Goal: Transaction & Acquisition: Purchase product/service

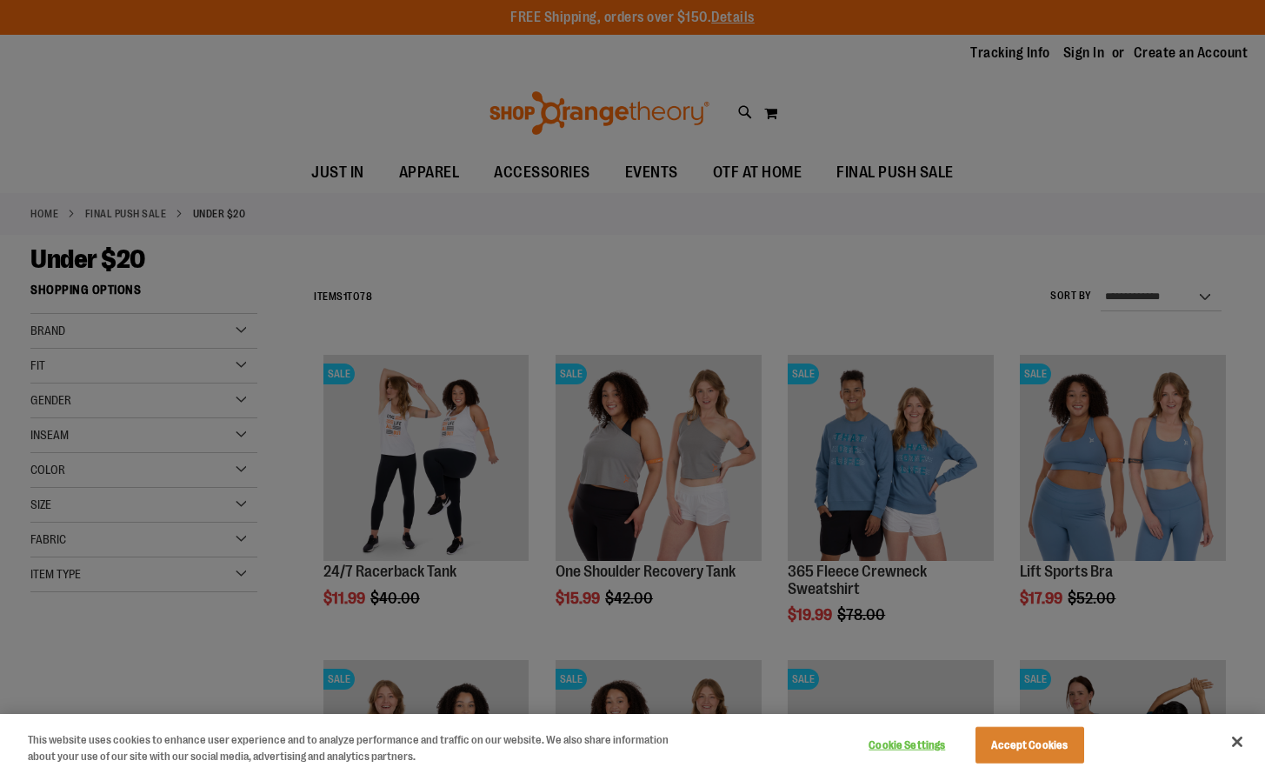
click at [1182, 321] on div at bounding box center [632, 387] width 1265 height 774
click at [1210, 296] on div at bounding box center [632, 387] width 1265 height 774
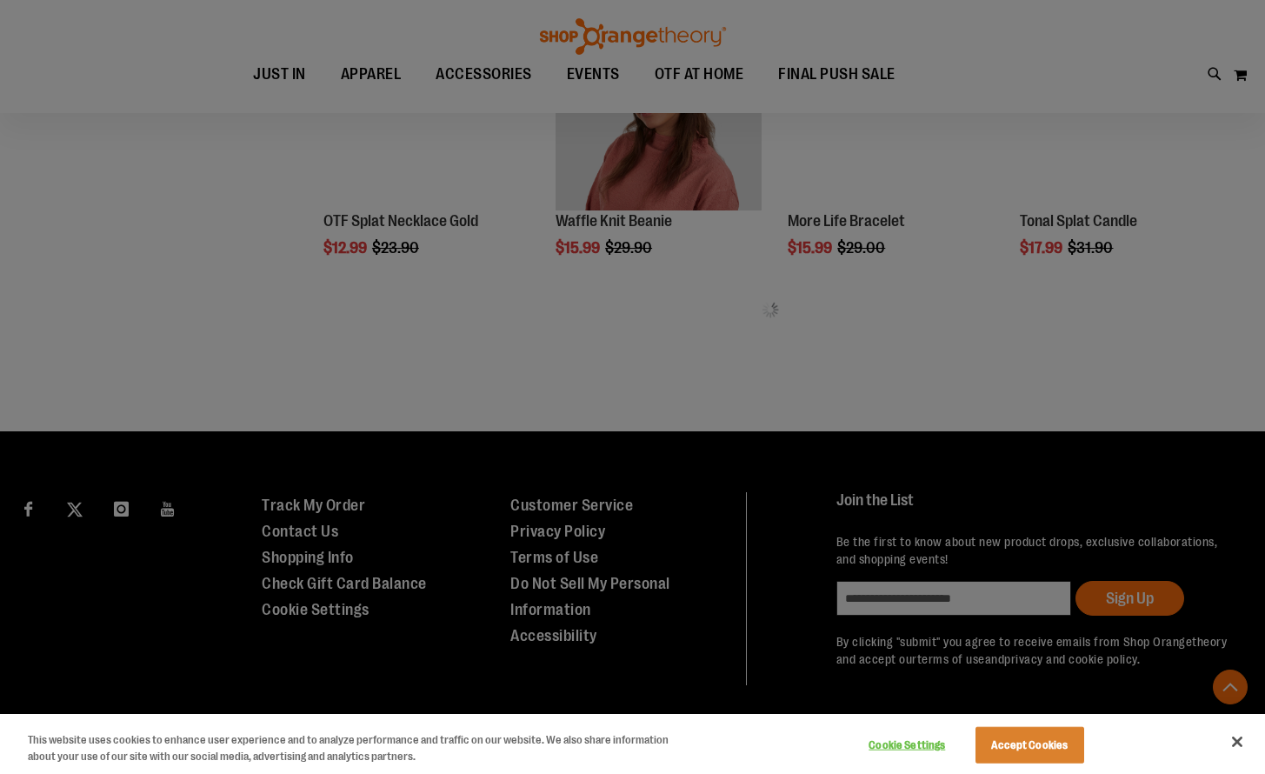
scroll to position [1875, 0]
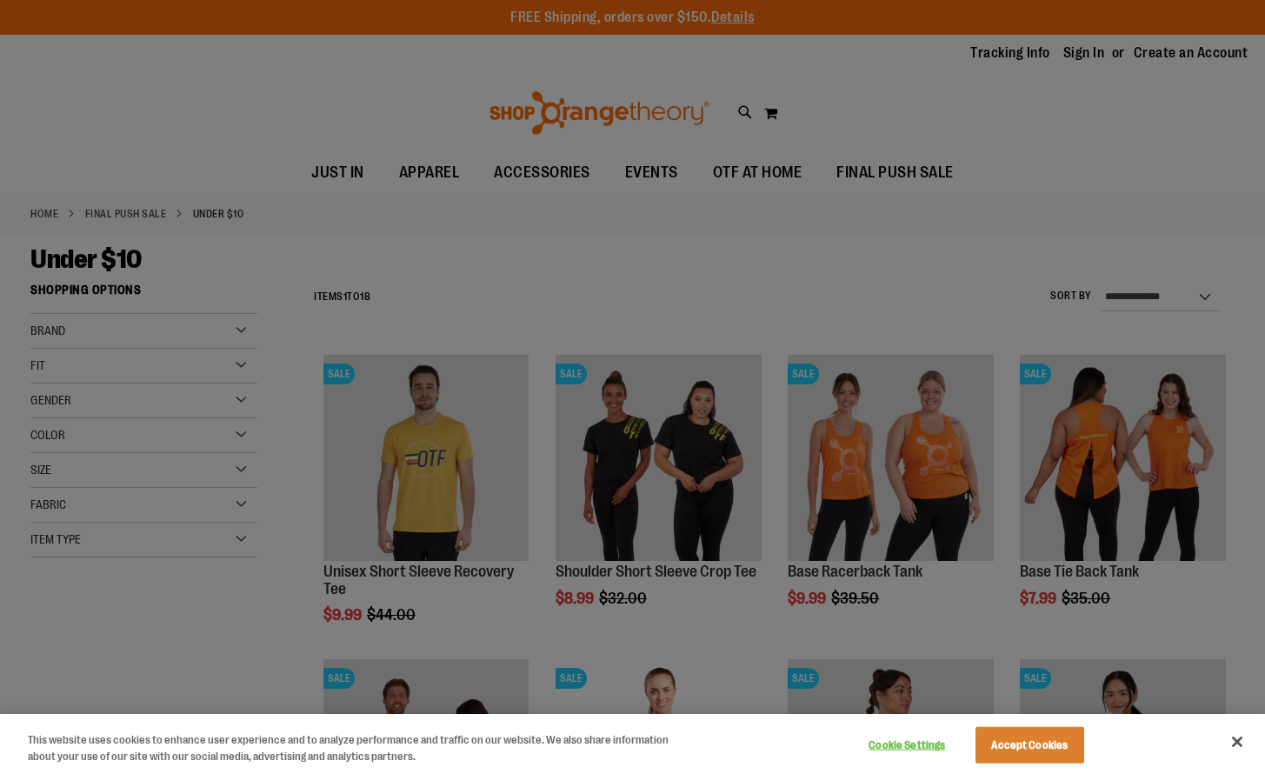
click at [930, 296] on div at bounding box center [632, 387] width 1265 height 774
click at [1244, 746] on button "Close" at bounding box center [1237, 742] width 38 height 38
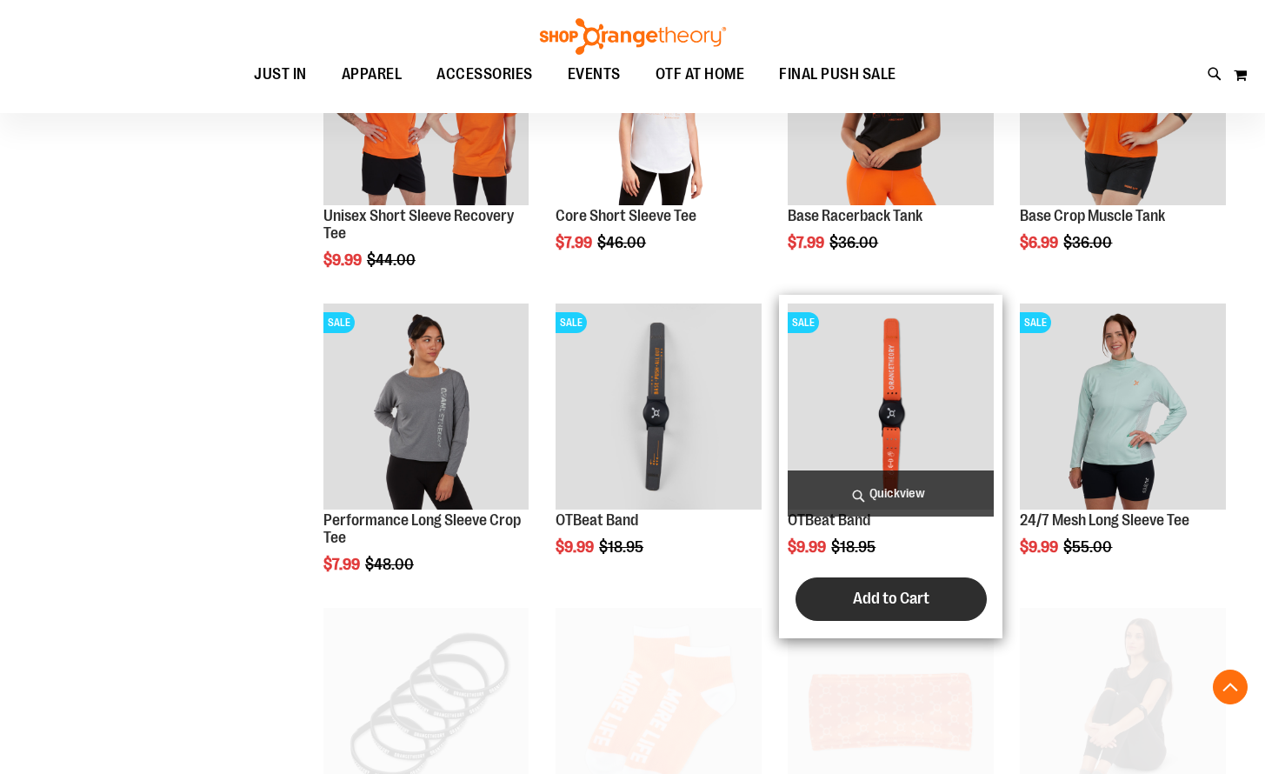
scroll to position [656, 0]
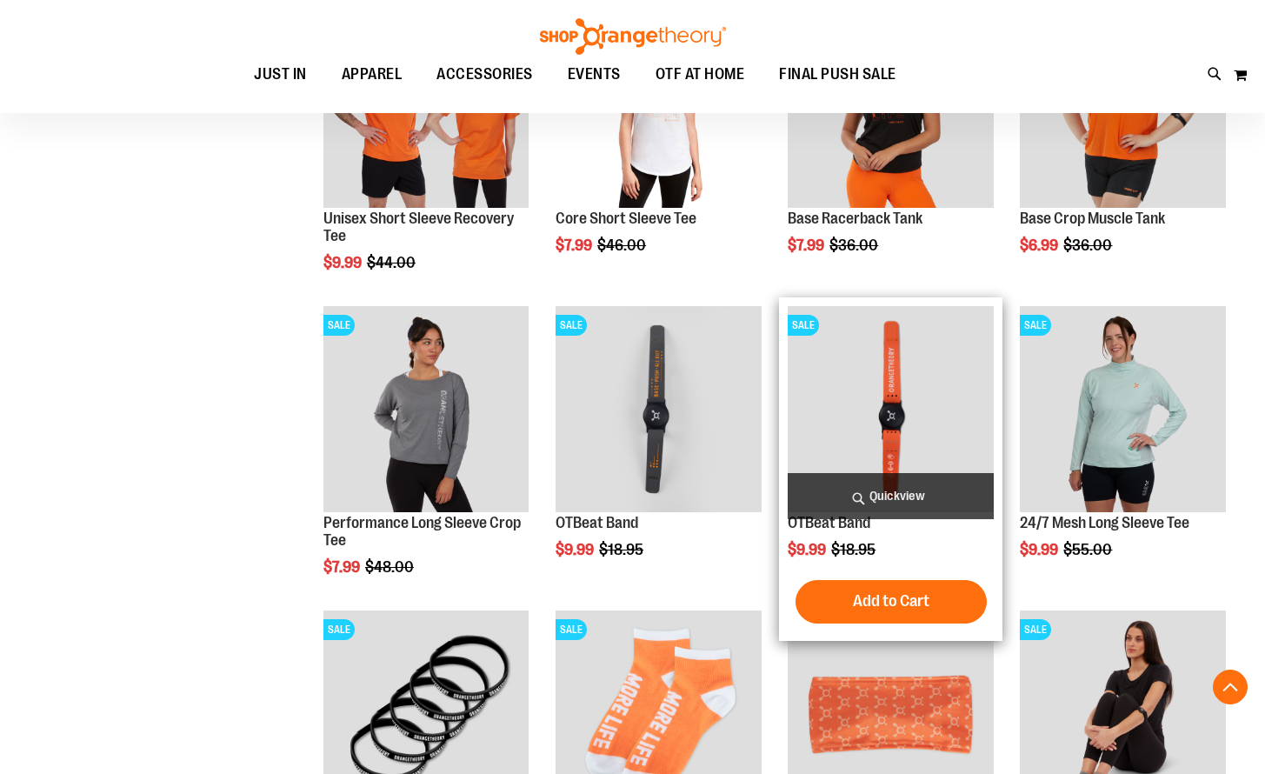
click at [877, 357] on img "product" at bounding box center [891, 409] width 206 height 206
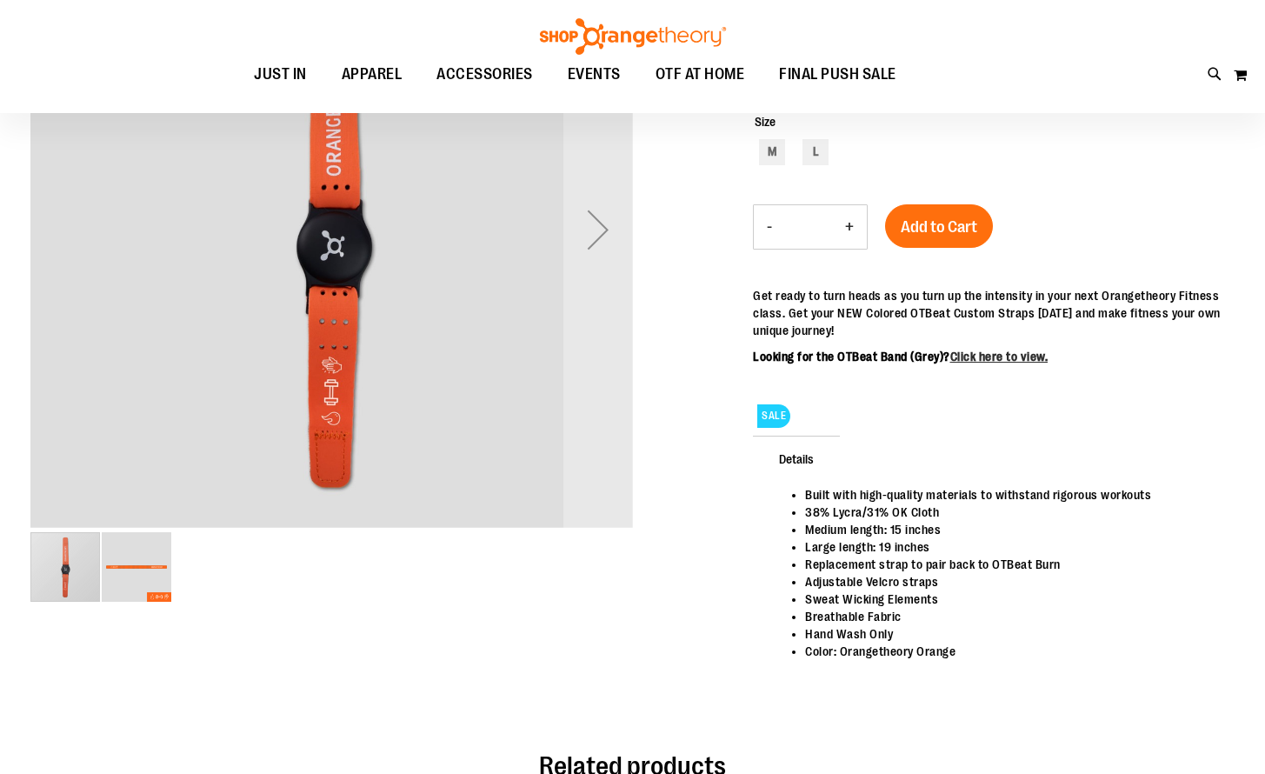
scroll to position [137, 0]
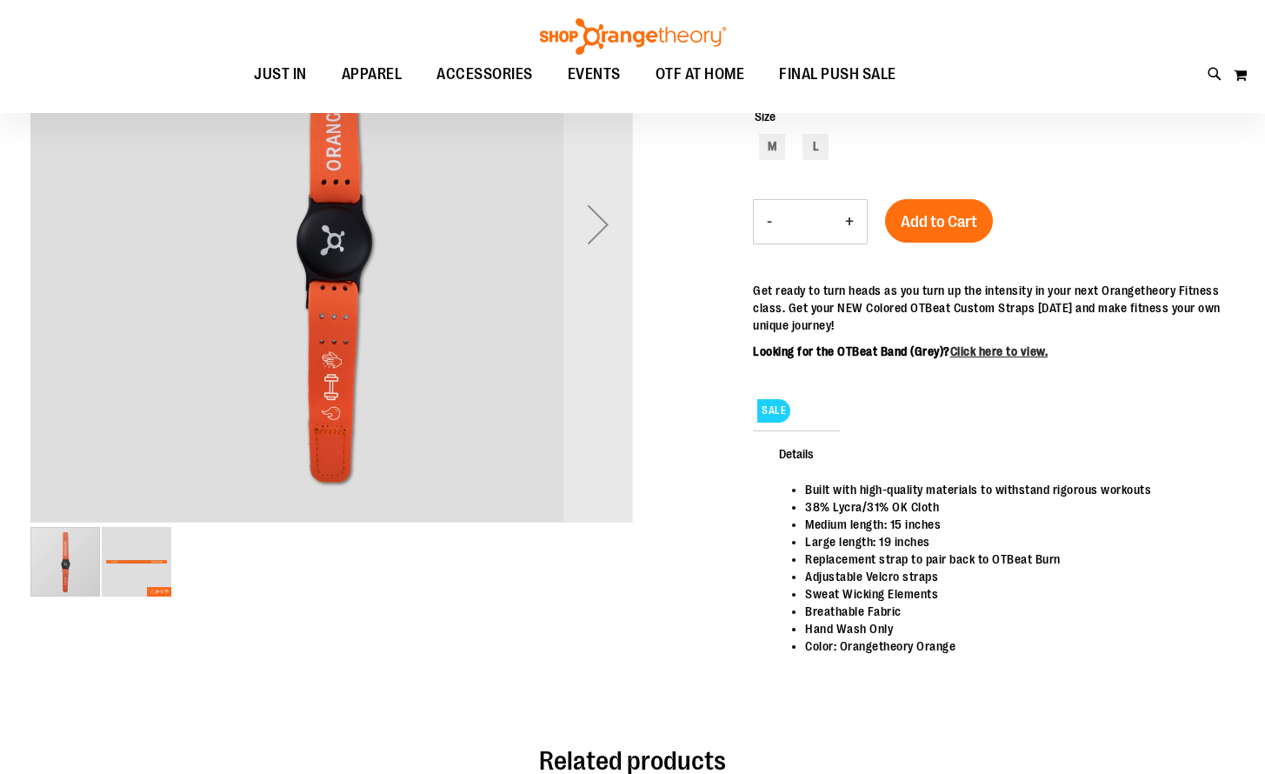
click at [122, 568] on img "image 2 of 2" at bounding box center [137, 562] width 70 height 70
